Goal: Task Accomplishment & Management: Complete application form

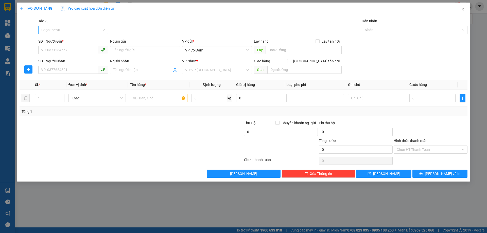
click at [70, 29] on input "Tác vụ" at bounding box center [71, 30] width 60 height 8
click at [59, 38] on div "Nhập hàng lên xe" at bounding box center [73, 40] width 64 height 6
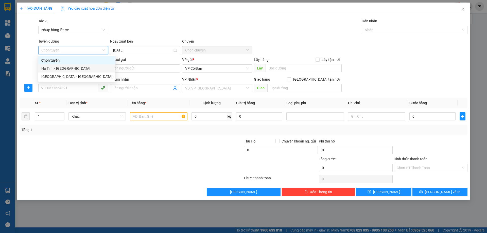
click at [56, 68] on div "Hà Tĩnh - [GEOGRAPHIC_DATA]" at bounding box center [76, 69] width 71 height 6
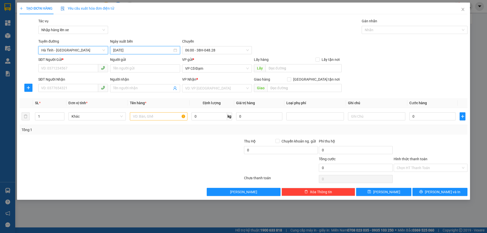
click at [158, 52] on input "[DATE]" at bounding box center [142, 50] width 59 height 6
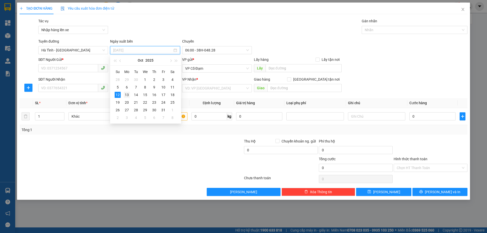
click at [127, 92] on td "13" at bounding box center [126, 95] width 9 height 8
type input "[DATE]"
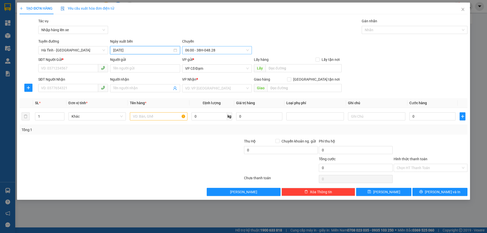
click at [197, 47] on span "06:00 - 38H-048.28" at bounding box center [217, 50] width 64 height 8
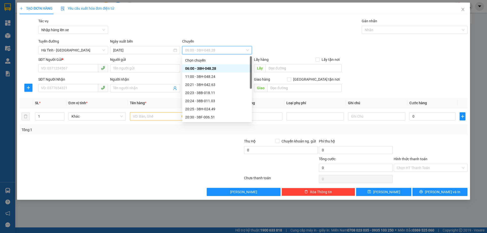
click at [201, 67] on div "06:00 - 38H-048.28" at bounding box center [217, 69] width 64 height 6
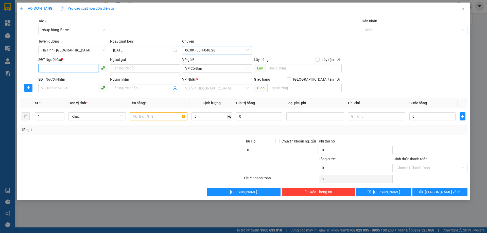
click at [64, 69] on input "SĐT Người Gửi *" at bounding box center [68, 68] width 60 height 8
paste input "0336732557"
type input "0336732557"
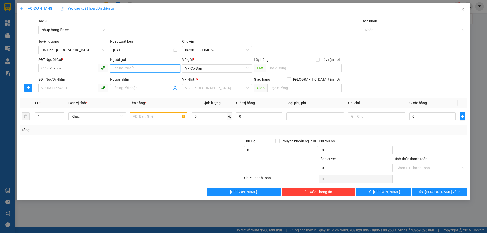
click at [131, 67] on input "Người gửi" at bounding box center [145, 68] width 70 height 8
click at [219, 70] on span "VP Cổ Đạm" at bounding box center [217, 69] width 64 height 8
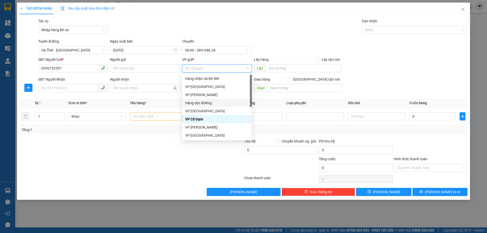
click at [198, 101] on div "Hàng dọc đường" at bounding box center [217, 103] width 64 height 6
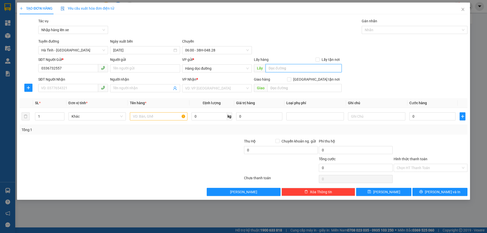
click at [281, 68] on input "text" at bounding box center [303, 68] width 76 height 8
paste input "CĐ [PERSON_NAME]"
type input "CĐ [PERSON_NAME]"
click at [66, 87] on input "SĐT Người Nhận" at bounding box center [68, 88] width 60 height 8
paste input "0862064273"
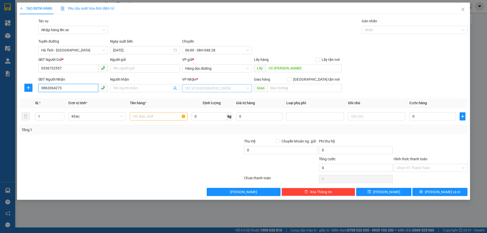
type input "0862064273"
click at [190, 89] on input "search" at bounding box center [215, 88] width 60 height 8
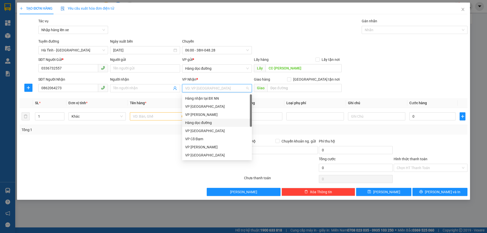
click at [197, 121] on div "Hàng dọc đường" at bounding box center [217, 123] width 64 height 6
click at [135, 118] on input "text" at bounding box center [158, 116] width 57 height 8
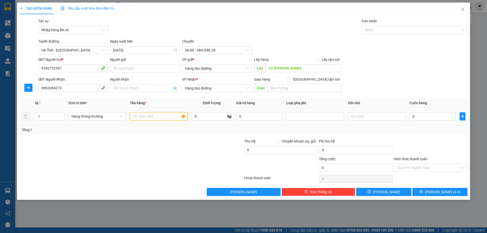
paste input "1 xốp TĂ"
type input "1 xốp TĂ"
click at [282, 87] on input "text" at bounding box center [304, 88] width 74 height 8
paste input "Cầu Khuất Hà Nam ([PERSON_NAME])"
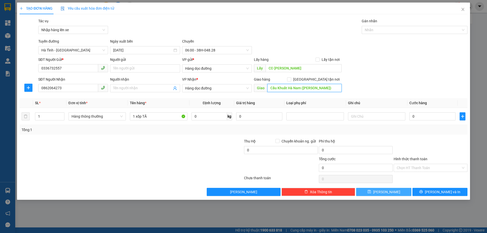
type input "Cầu Khuất Hà Nam ([PERSON_NAME])"
click at [373, 192] on button "[PERSON_NAME]" at bounding box center [383, 192] width 55 height 8
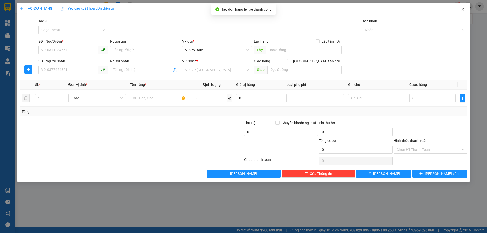
click at [463, 9] on icon "close" at bounding box center [463, 9] width 4 height 4
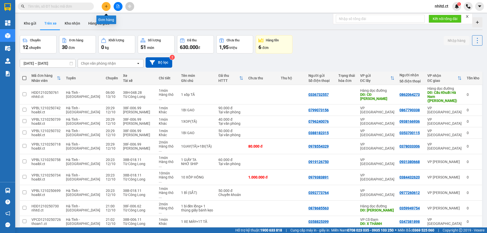
click at [106, 5] on icon "plus" at bounding box center [106, 7] width 4 height 4
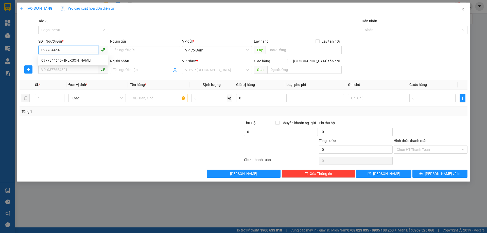
type input "0977344645"
click at [69, 59] on div "0977344645 - [PERSON_NAME]" at bounding box center [73, 61] width 64 height 6
type input "C Quyên"
type input "0987834919"
type input "[PERSON_NAME]"
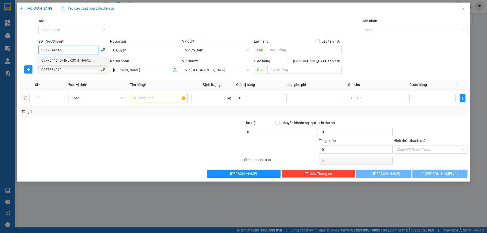
type input "120.000"
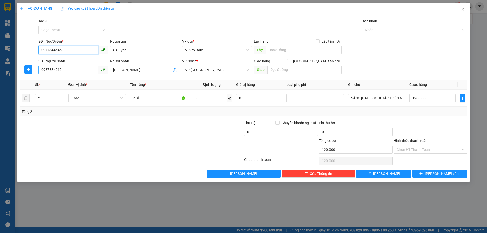
type input "0977344645"
click at [78, 68] on input "0987834919" at bounding box center [68, 70] width 60 height 8
click at [74, 78] on div "0987834919 - [PERSON_NAME]" at bounding box center [73, 80] width 64 height 6
click at [135, 99] on input "2 BÌ" at bounding box center [158, 98] width 57 height 8
click at [140, 98] on input "1 BÌ" at bounding box center [158, 98] width 57 height 8
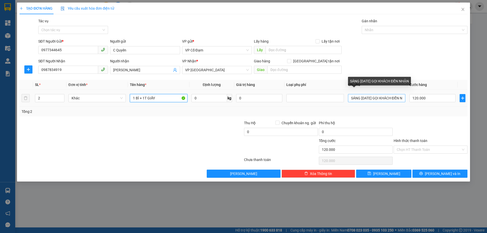
type input "1 BÌ + 1T GIẤY"
click at [379, 99] on input "SÁNG [DATE] GỌI KHÁCH ĐẾN NHẬN" at bounding box center [376, 98] width 57 height 8
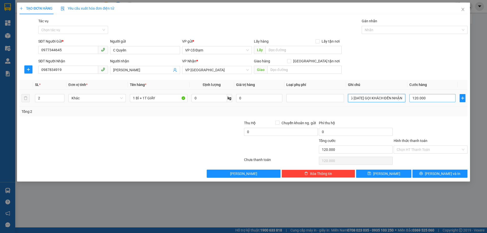
drag, startPoint x: 351, startPoint y: 97, endPoint x: 420, endPoint y: 95, distance: 69.5
click at [420, 95] on tr "2 Khác 1 BÌ + 1T GIẤY 0 kg 0 SÁNG [DATE] GỌI KHÁCH ĐẾN NHẬN 120.000" at bounding box center [244, 98] width 448 height 17
click at [408, 148] on input "Hình thức thanh toán" at bounding box center [429, 150] width 64 height 8
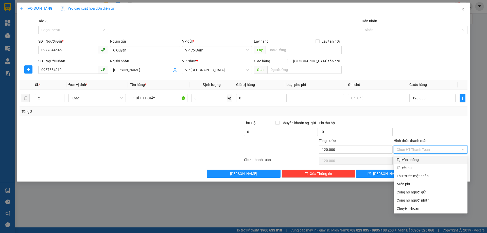
click at [407, 158] on div "Tại văn phòng" at bounding box center [431, 160] width 68 height 6
type input "0"
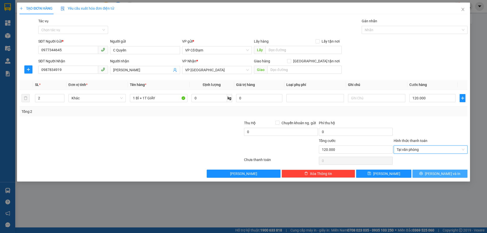
click at [427, 175] on button "[PERSON_NAME] và In" at bounding box center [439, 174] width 55 height 8
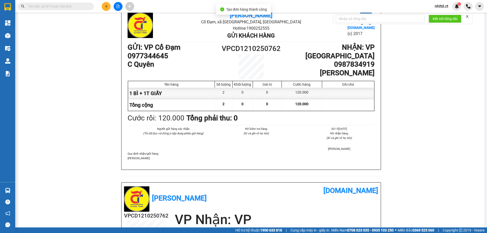
scroll to position [51, 0]
